Goal: Use online tool/utility: Utilize a website feature to perform a specific function

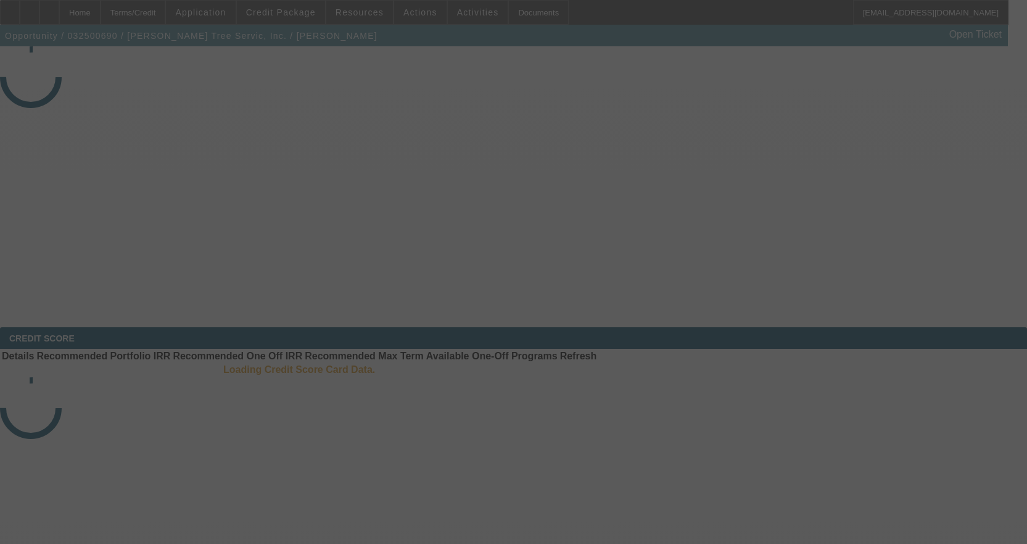
select select "3"
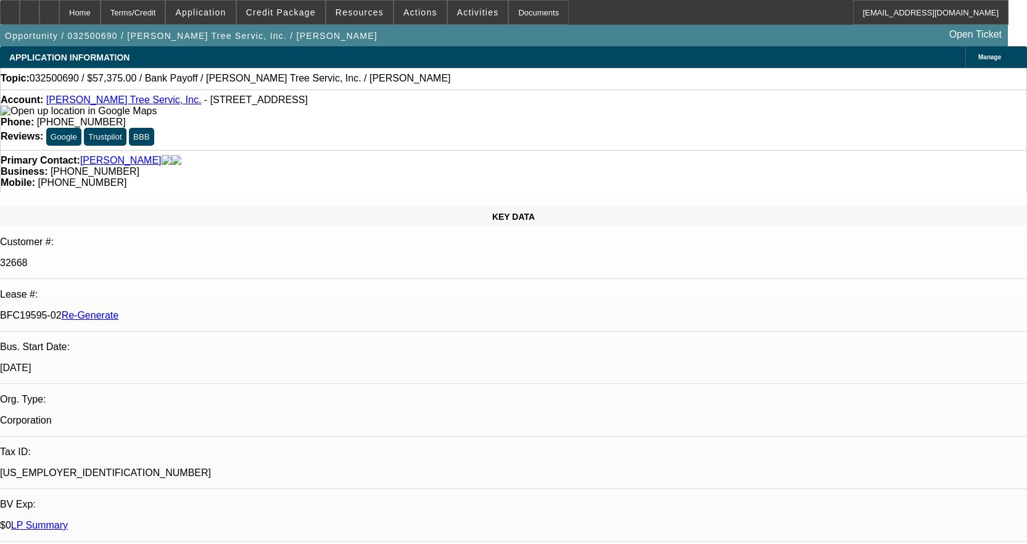
select select "0.1"
select select "0"
select select "3"
select select "6"
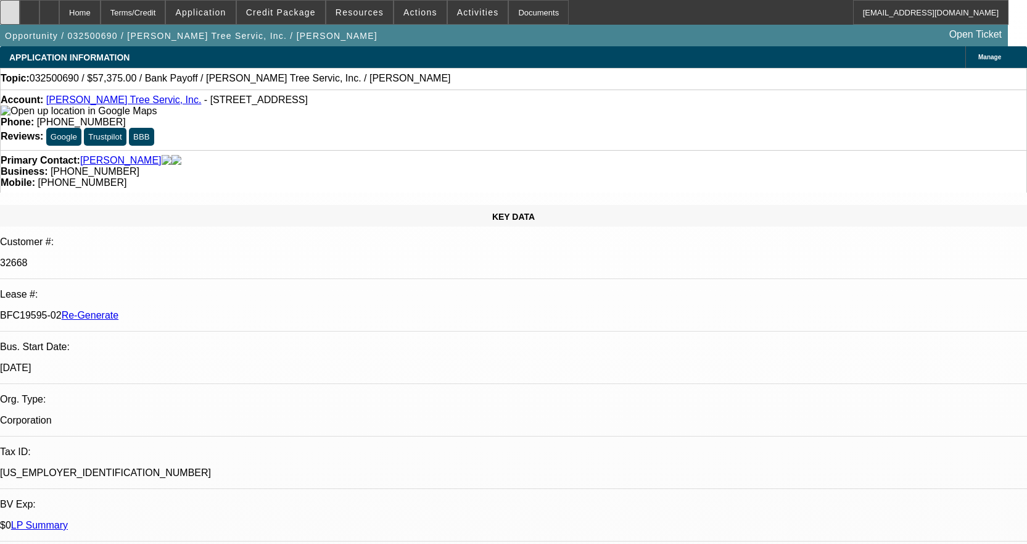
click at [10, 8] on icon at bounding box center [10, 8] width 0 height 0
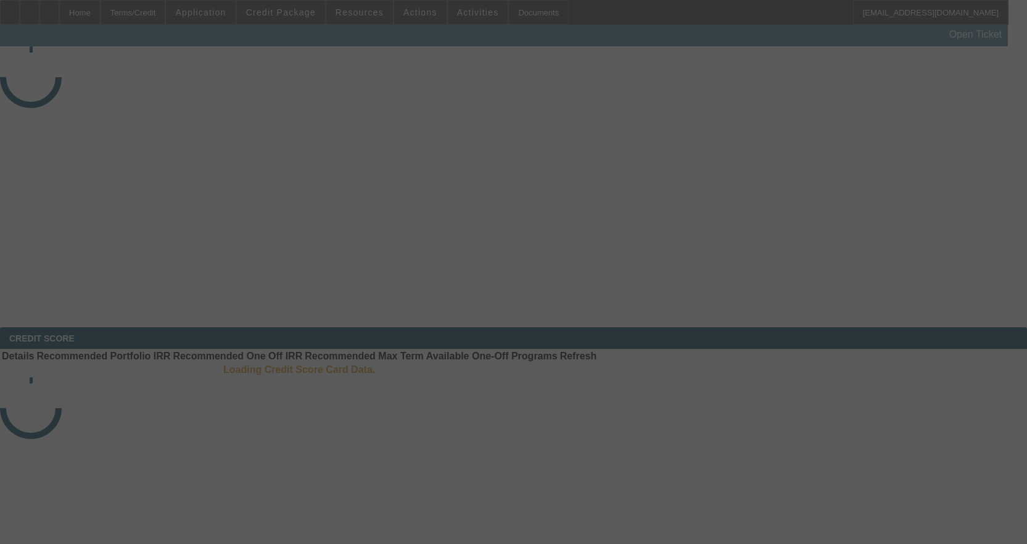
select select "3"
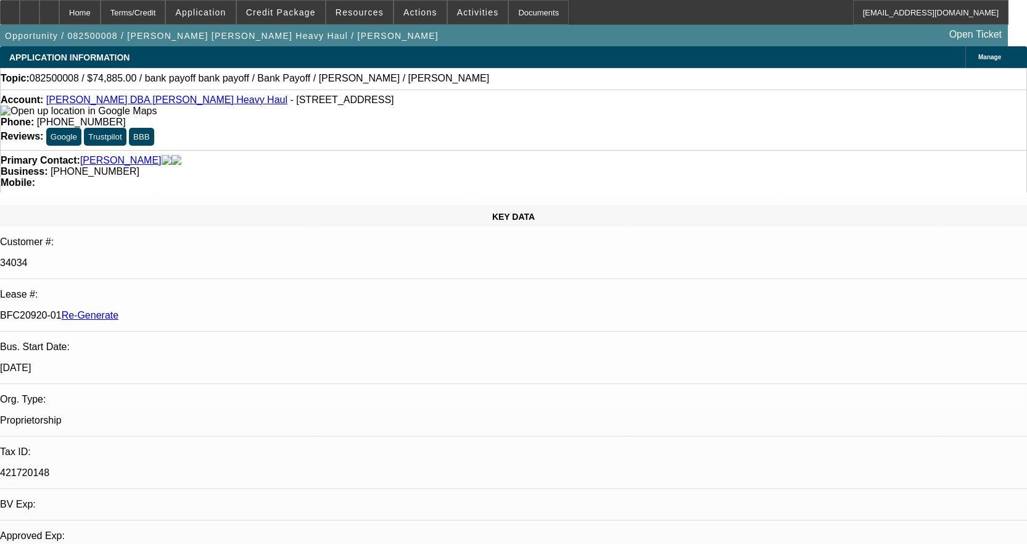
select select "0"
select select "2"
select select "0"
select select "6"
